Goal: Task Accomplishment & Management: Complete application form

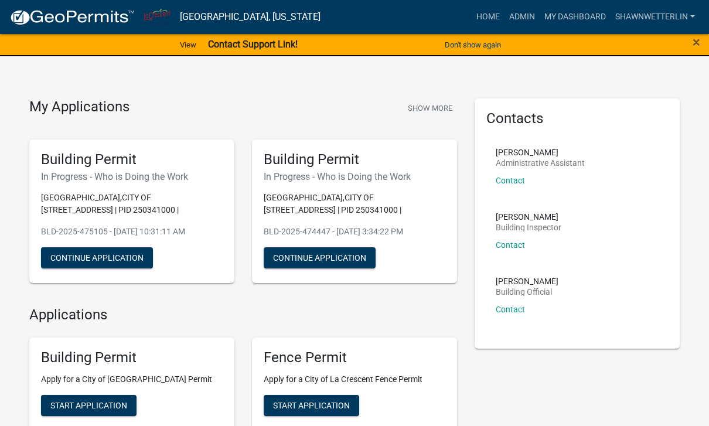
click at [577, 13] on link "My Dashboard" at bounding box center [575, 17] width 71 height 22
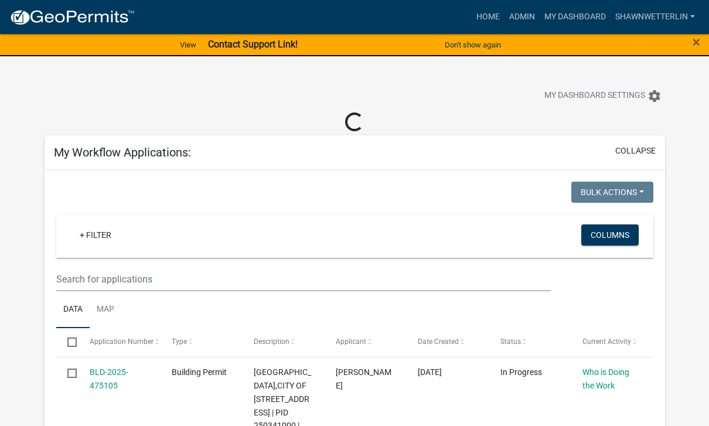
click at [643, 148] on button "collapse" at bounding box center [636, 151] width 40 height 12
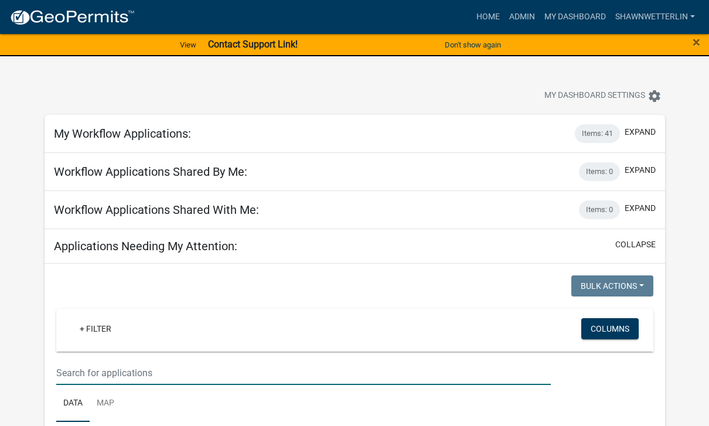
click at [75, 365] on input "text" at bounding box center [303, 373] width 495 height 24
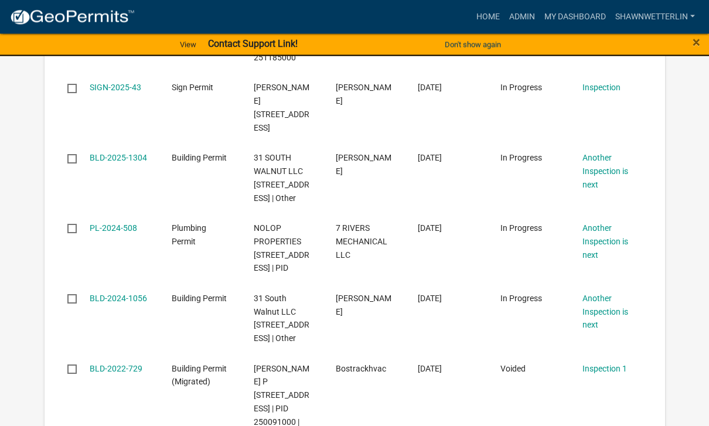
scroll to position [709, 0]
type input "Walnut"
click at [110, 162] on link "BLD-2025-1304" at bounding box center [118, 157] width 57 height 9
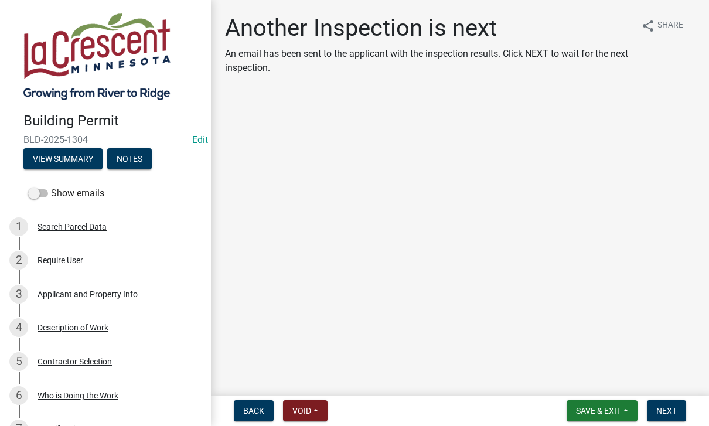
click at [674, 412] on span "Next" at bounding box center [667, 410] width 21 height 9
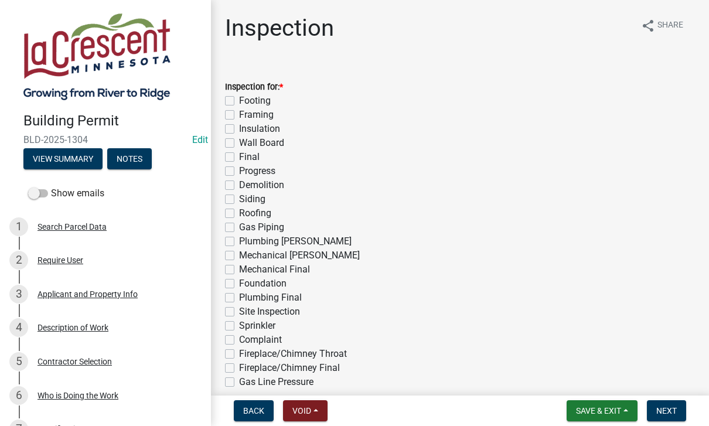
click at [239, 129] on label "Insulation" at bounding box center [259, 129] width 41 height 14
click at [239, 129] on input "Insulation" at bounding box center [243, 126] width 8 height 8
checkbox input "true"
checkbox input "false"
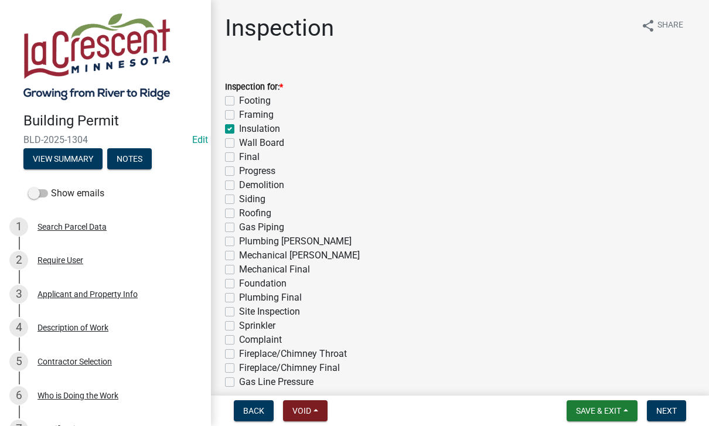
checkbox input "true"
checkbox input "false"
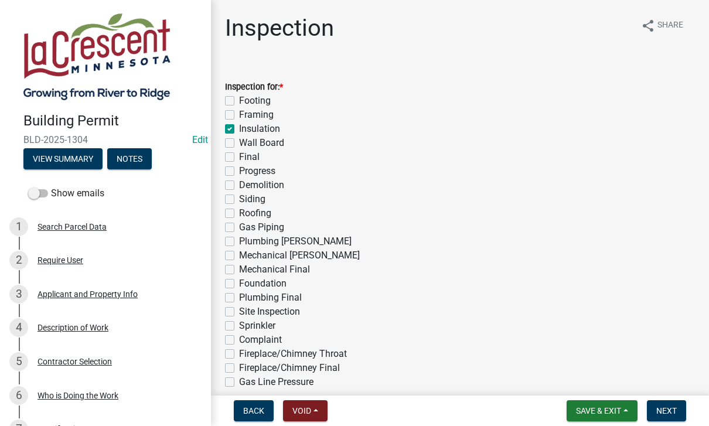
checkbox input "false"
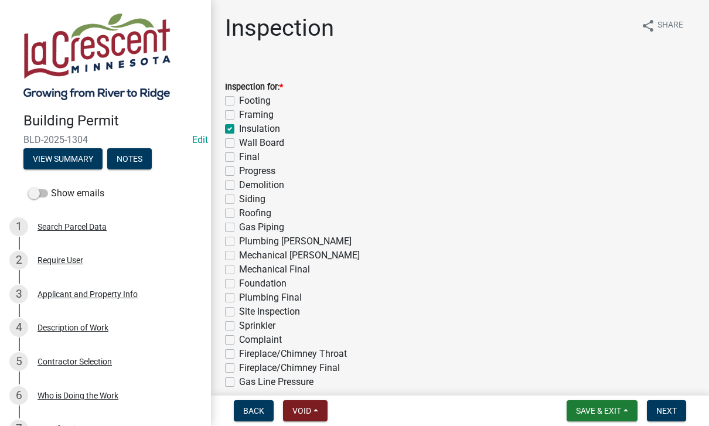
checkbox input "false"
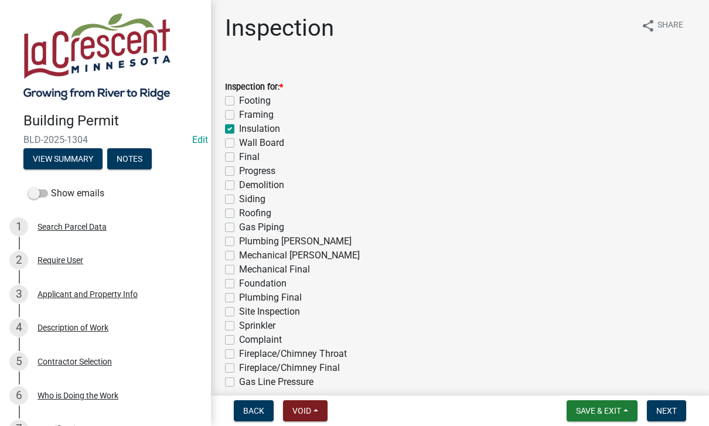
checkbox input "false"
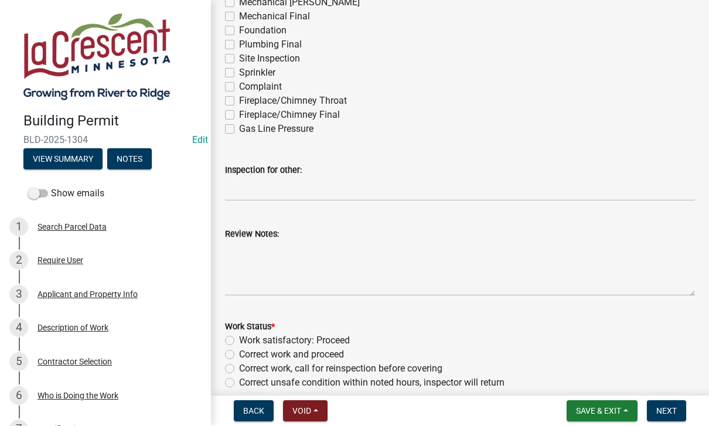
scroll to position [266, 0]
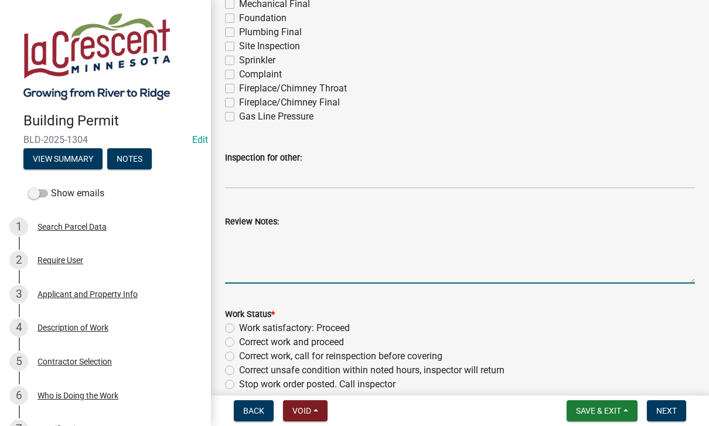
click at [236, 243] on textarea "Review Notes:" at bounding box center [460, 256] width 470 height 55
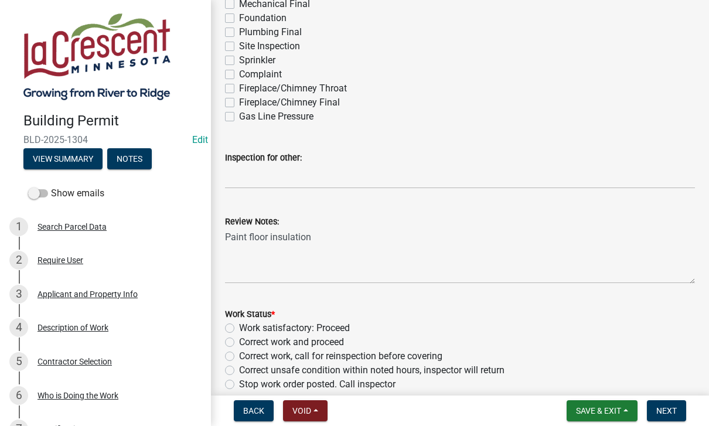
click at [135, 155] on button "Notes" at bounding box center [129, 158] width 45 height 21
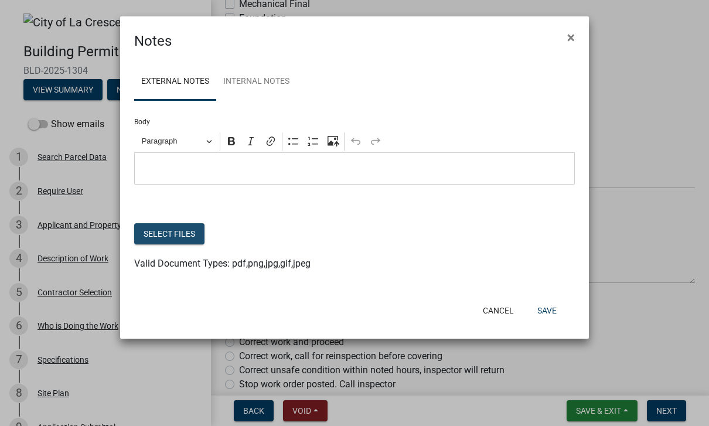
click at [162, 233] on button "Select files" at bounding box center [169, 233] width 70 height 21
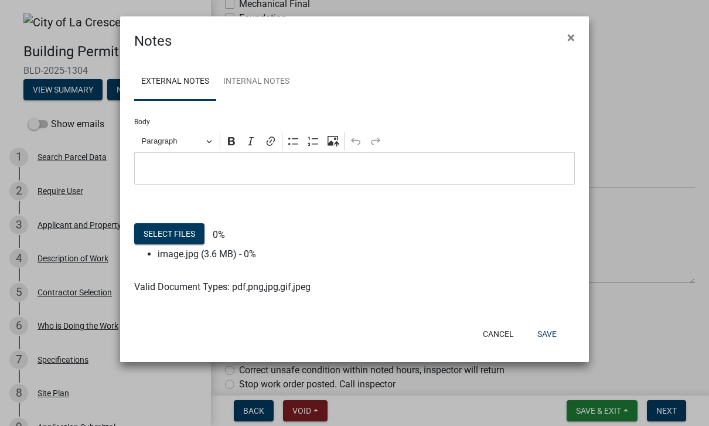
scroll to position [262, 0]
click at [545, 333] on button "Save" at bounding box center [547, 334] width 38 height 21
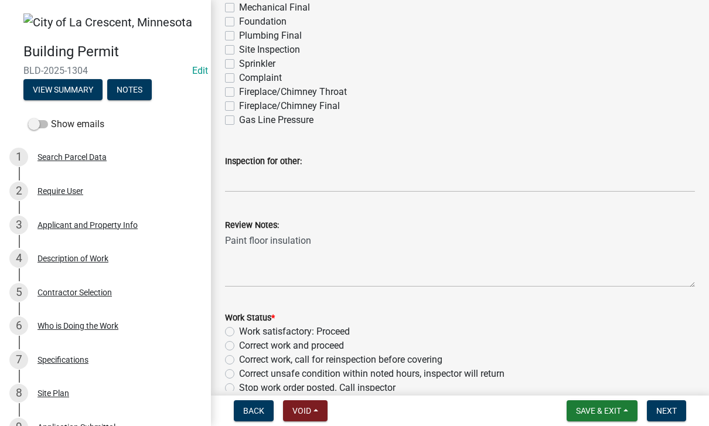
click at [131, 89] on button "Notes" at bounding box center [129, 89] width 45 height 21
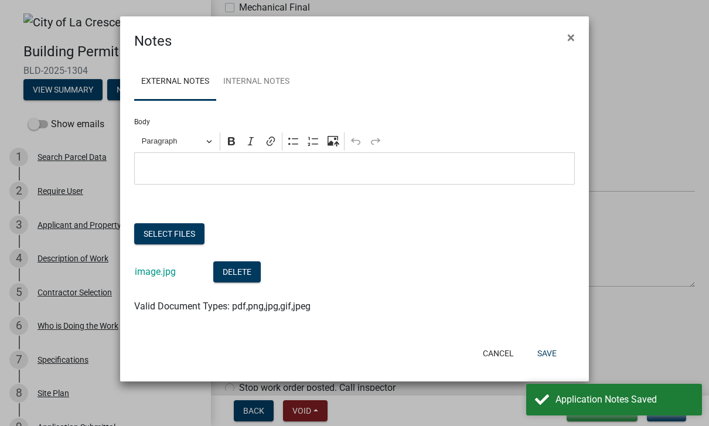
click at [546, 346] on button "Save" at bounding box center [547, 353] width 38 height 21
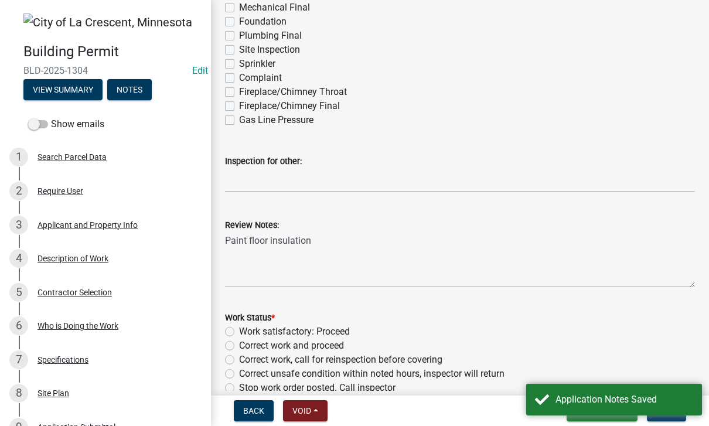
click at [123, 86] on button "Notes" at bounding box center [129, 89] width 45 height 21
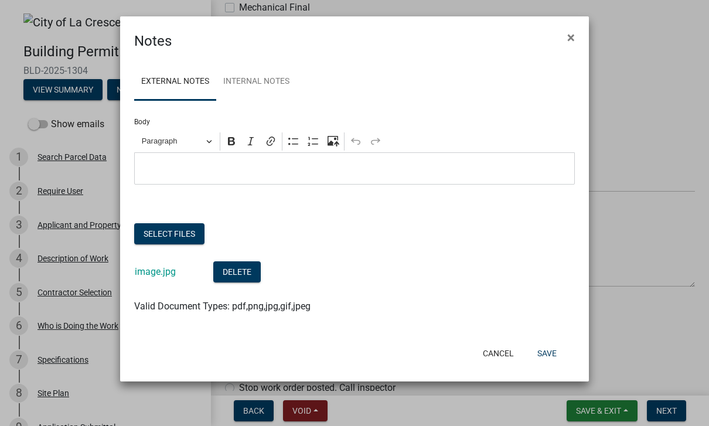
click at [178, 229] on button "Select files" at bounding box center [169, 233] width 70 height 21
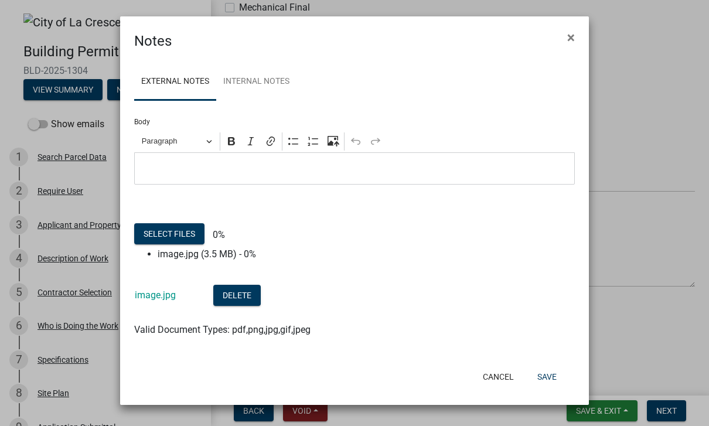
click at [155, 232] on button "Select files" at bounding box center [169, 233] width 70 height 21
click at [151, 225] on button "Select files" at bounding box center [169, 233] width 70 height 21
click at [159, 239] on button "Select files" at bounding box center [169, 233] width 70 height 21
click at [545, 373] on button "Save" at bounding box center [547, 376] width 38 height 21
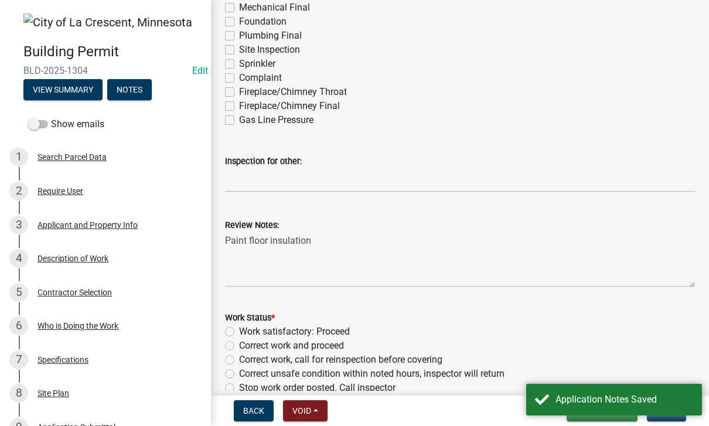
click at [140, 84] on button "Notes" at bounding box center [129, 89] width 45 height 21
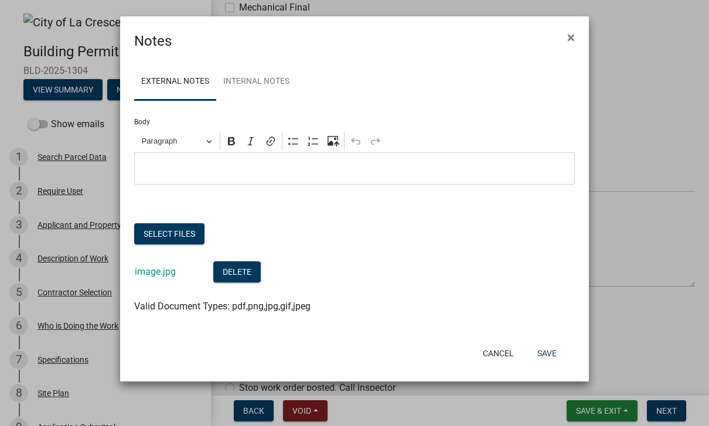
click at [163, 232] on button "Select files" at bounding box center [169, 233] width 70 height 21
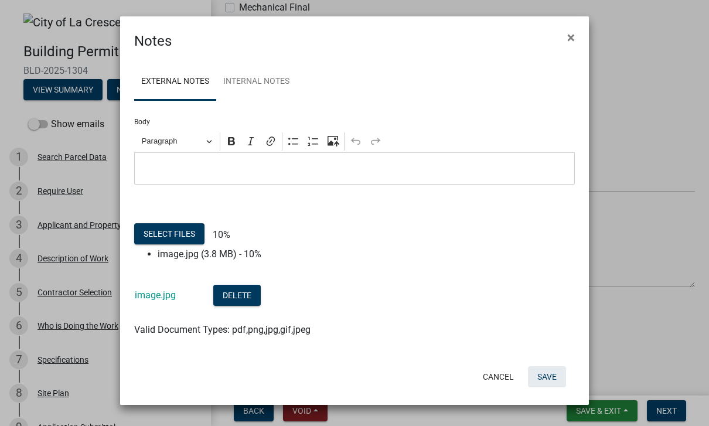
click at [548, 376] on button "Save" at bounding box center [547, 376] width 38 height 21
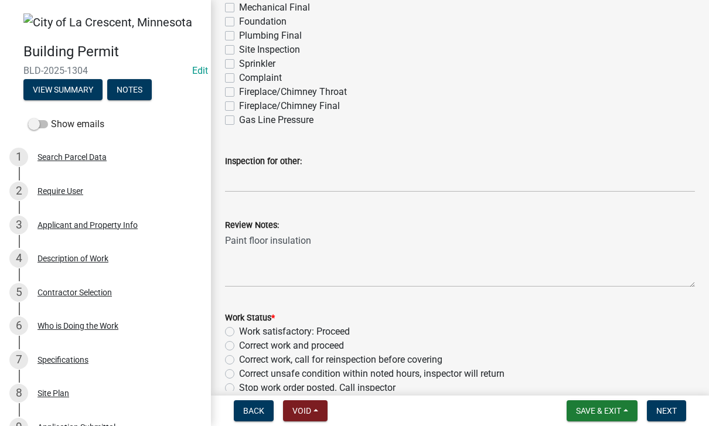
click at [130, 84] on button "Notes" at bounding box center [129, 89] width 45 height 21
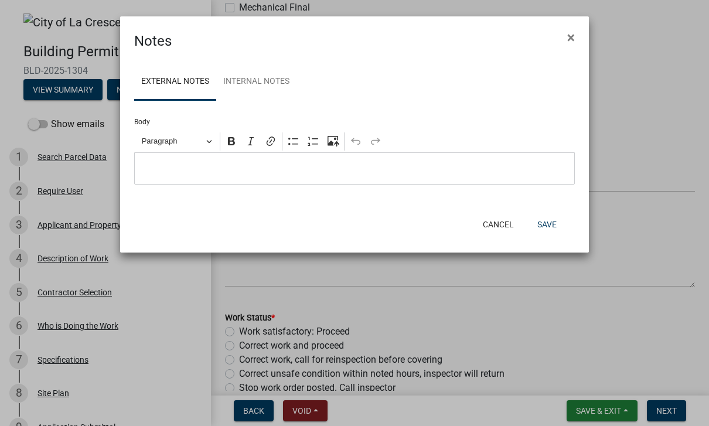
click at [568, 37] on span "×" at bounding box center [572, 37] width 8 height 16
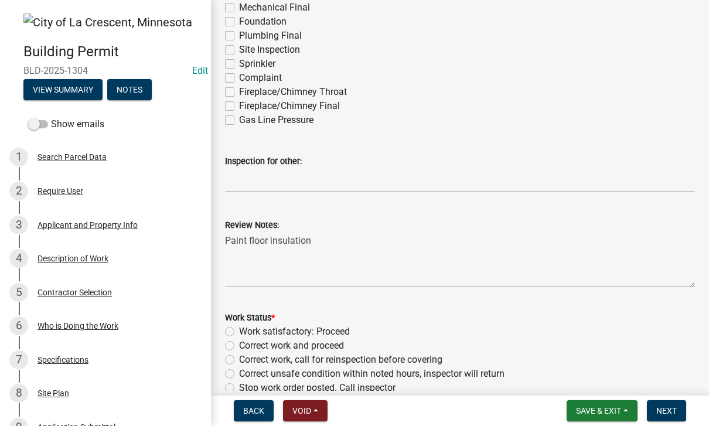
click at [137, 96] on button "Notes" at bounding box center [129, 89] width 45 height 21
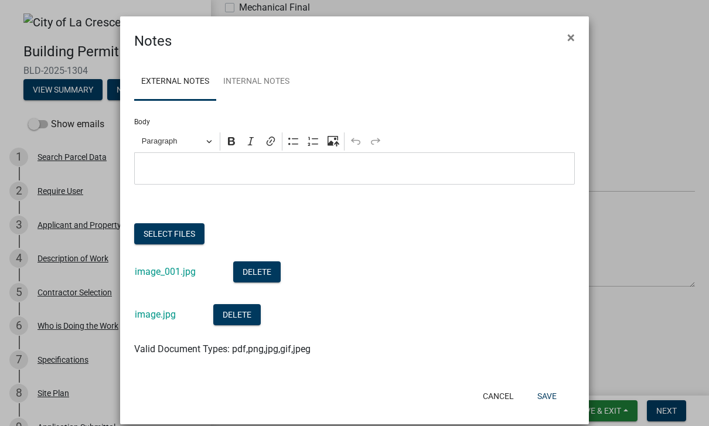
click at [159, 232] on button "Select files" at bounding box center [169, 233] width 70 height 21
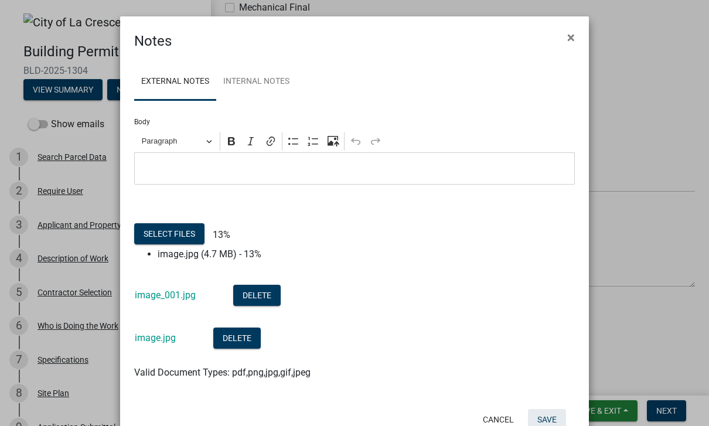
click at [555, 416] on button "Save" at bounding box center [547, 419] width 38 height 21
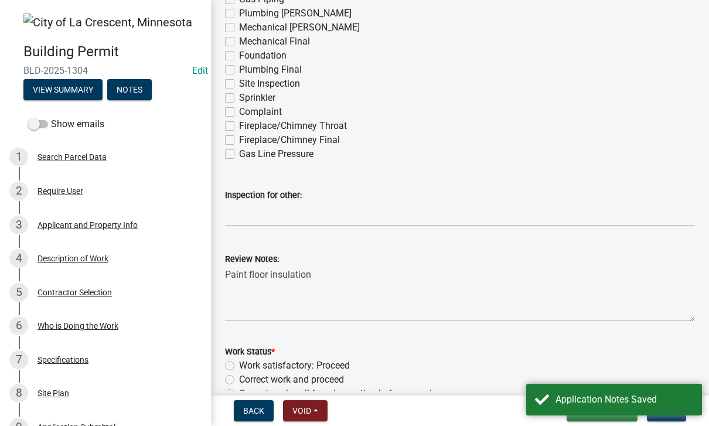
scroll to position [230, 0]
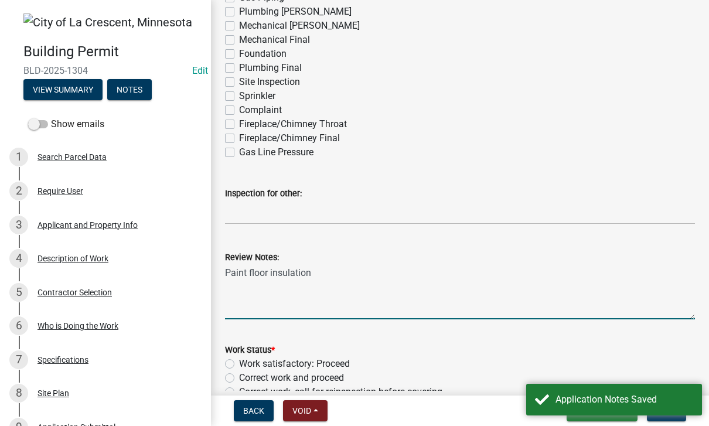
click at [320, 273] on textarea "Paint floor insulation" at bounding box center [460, 291] width 470 height 55
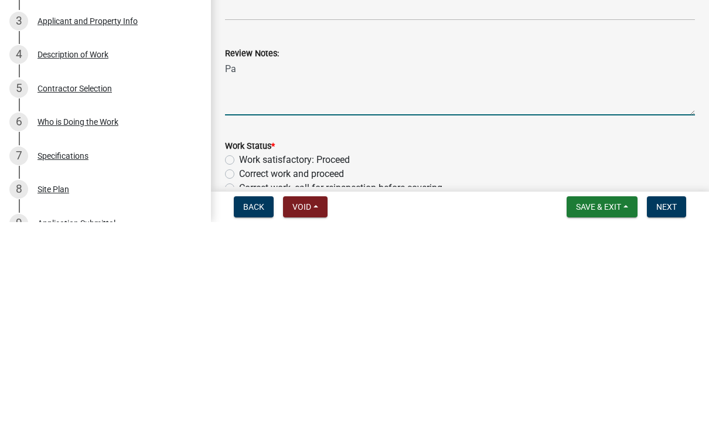
type textarea "P"
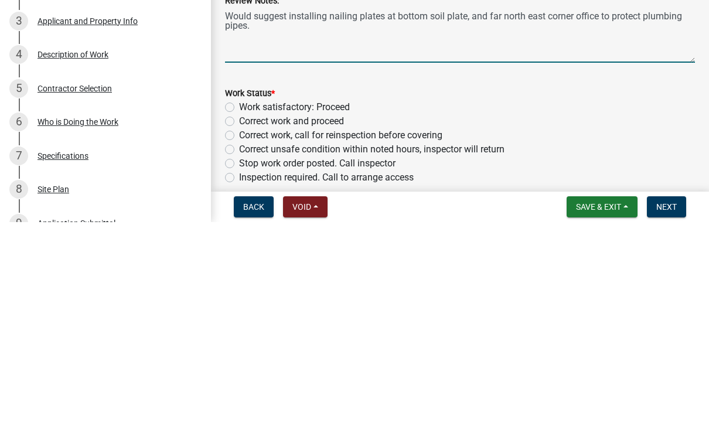
scroll to position [284, 0]
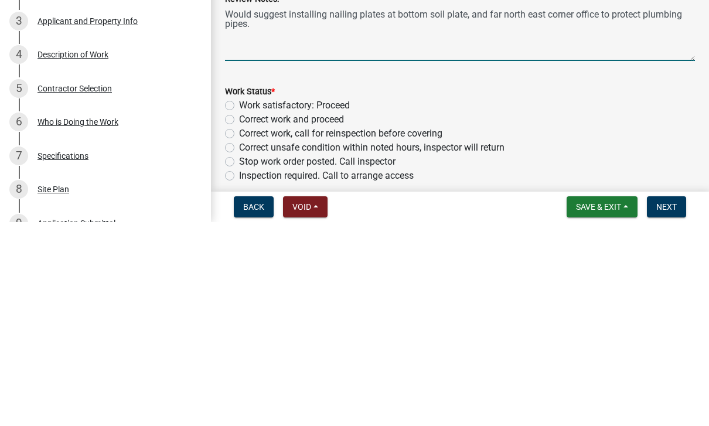
click at [443, 210] on textarea "Would suggest installing nailing plates at bottom soil plate, and far north eas…" at bounding box center [460, 237] width 470 height 55
click at [485, 210] on textarea "Would suggest installing nailing plates at bottom sill plate, and far north eas…" at bounding box center [460, 237] width 470 height 55
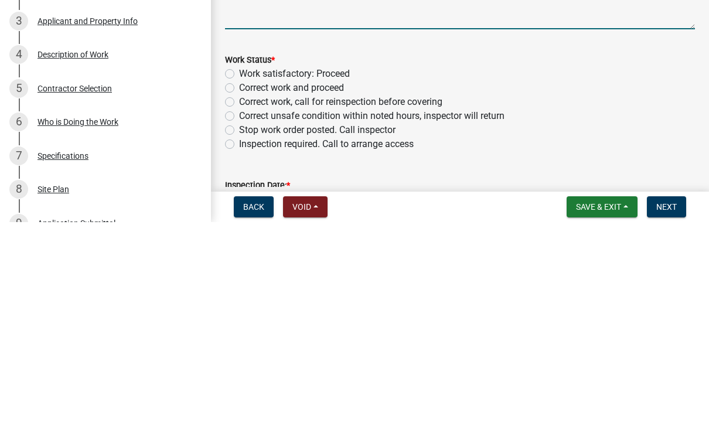
scroll to position [319, 0]
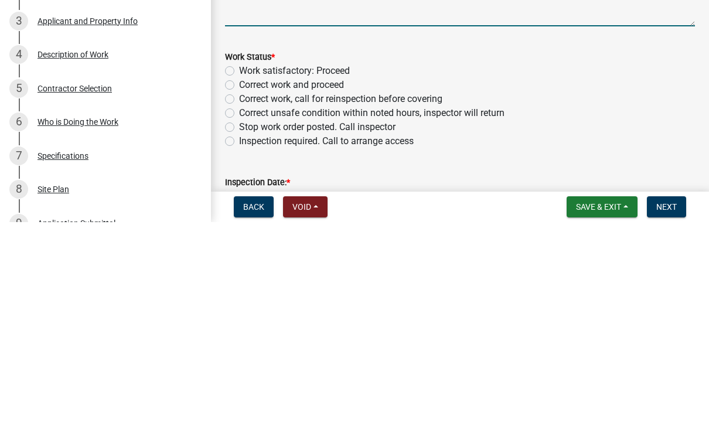
type textarea "Would suggest installing nailing plates at bottom sill plate, at far north east…"
click at [239, 282] on label "Correct work and proceed" at bounding box center [291, 289] width 105 height 14
click at [239, 282] on input "Correct work and proceed" at bounding box center [243, 286] width 8 height 8
radio input "true"
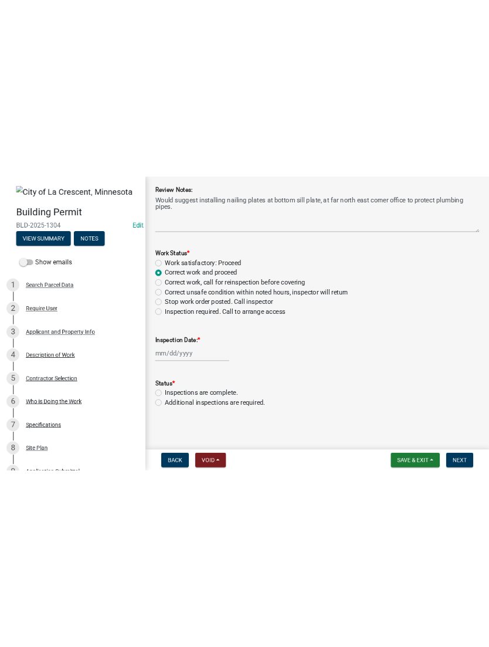
scroll to position [468, 0]
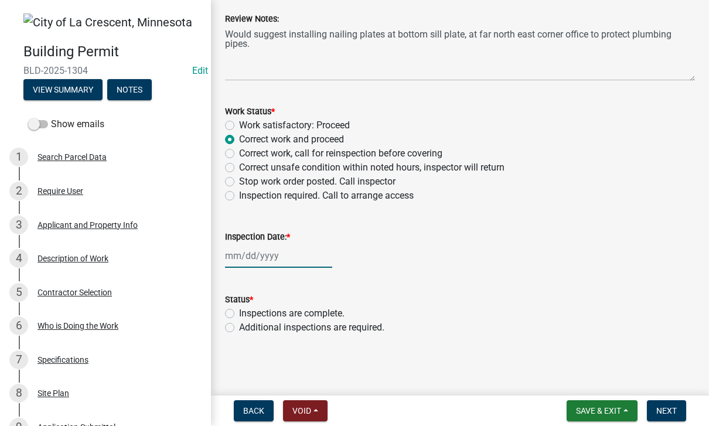
click at [274, 254] on div at bounding box center [278, 256] width 107 height 24
select select "9"
select select "2025"
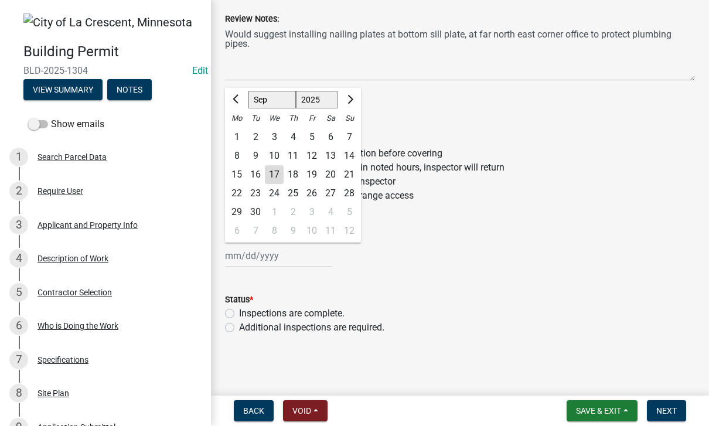
click at [272, 174] on div "17" at bounding box center [274, 174] width 19 height 19
type input "[DATE]"
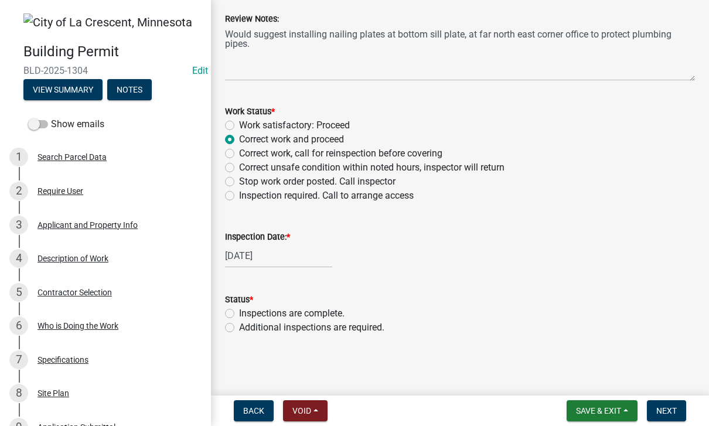
click at [239, 329] on label "Additional inspections are required." at bounding box center [311, 328] width 145 height 14
click at [239, 328] on input "Additional inspections are required." at bounding box center [243, 325] width 8 height 8
radio input "true"
click at [672, 412] on span "Next" at bounding box center [667, 410] width 21 height 9
